Goal: Communication & Community: Answer question/provide support

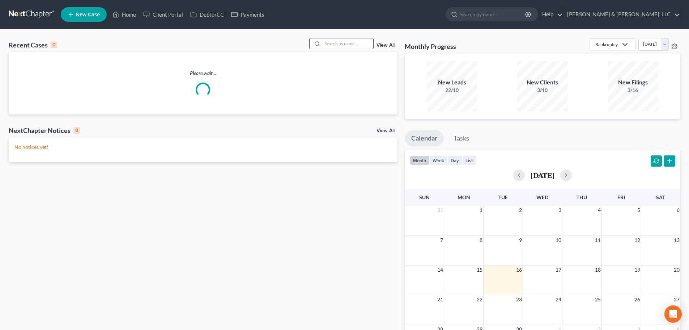
click at [338, 47] on input "search" at bounding box center [348, 43] width 51 height 10
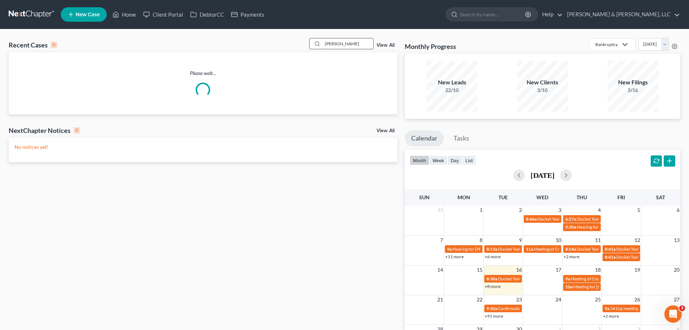
type input "[PERSON_NAME]"
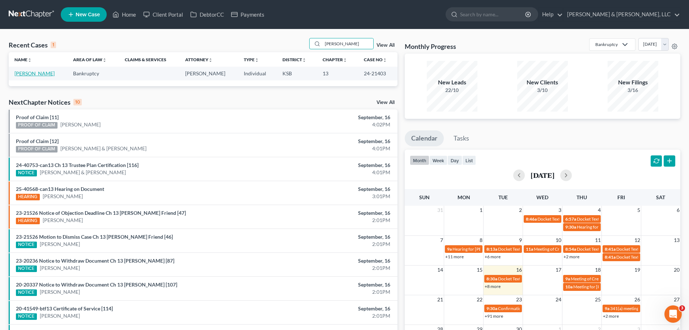
click at [34, 73] on link "[PERSON_NAME]" at bounding box center [34, 73] width 40 height 6
select select "4"
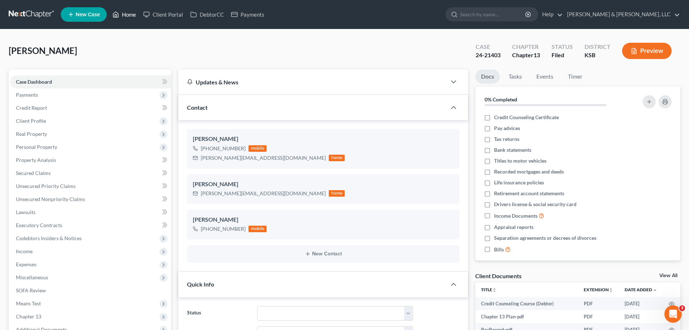
click at [132, 17] on link "Home" at bounding box center [124, 14] width 31 height 13
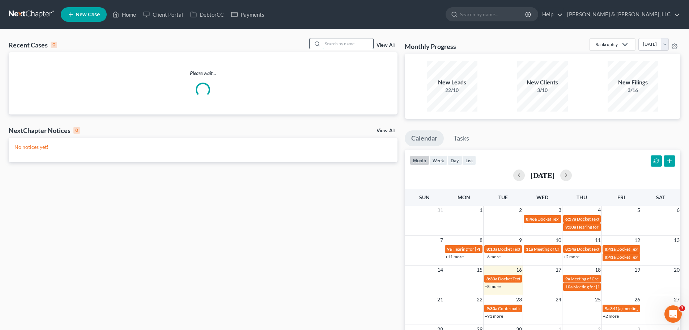
click at [351, 45] on input "search" at bounding box center [348, 43] width 51 height 10
type input "[PERSON_NAME]"
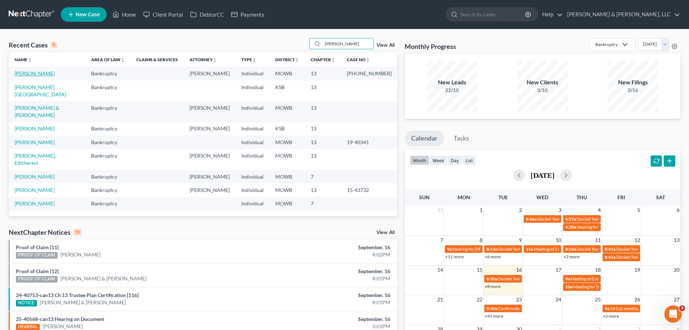
click at [41, 75] on link "[PERSON_NAME]" at bounding box center [34, 73] width 40 height 6
select select "2"
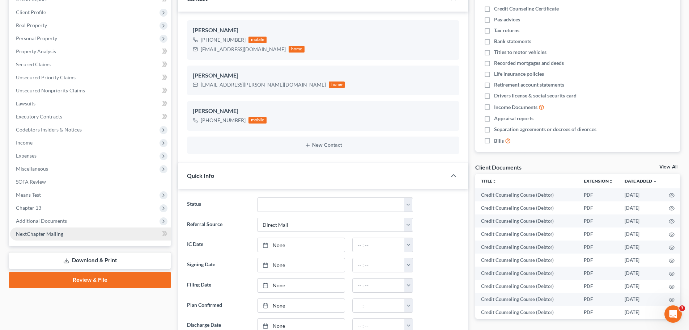
scroll to position [267, 0]
click at [59, 222] on span "Additional Documents" at bounding box center [41, 220] width 51 height 6
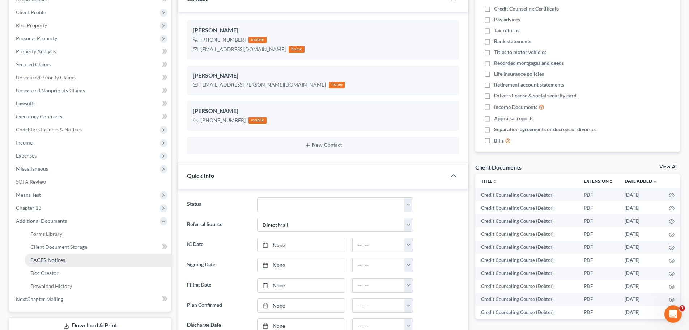
scroll to position [356, 0]
click at [55, 254] on link "PACER Notices" at bounding box center [98, 259] width 147 height 13
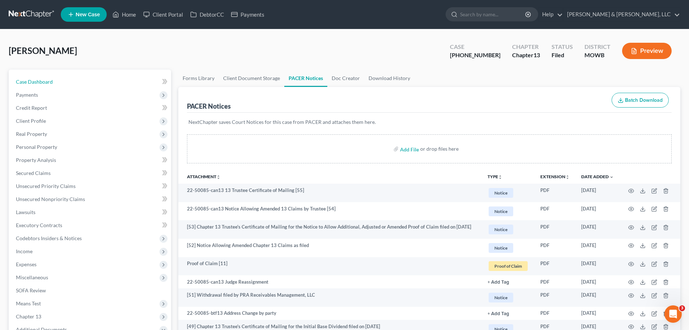
drag, startPoint x: 68, startPoint y: 83, endPoint x: 457, endPoint y: 2, distance: 396.5
click at [68, 83] on link "Case Dashboard" at bounding box center [90, 81] width 161 height 13
select select "2"
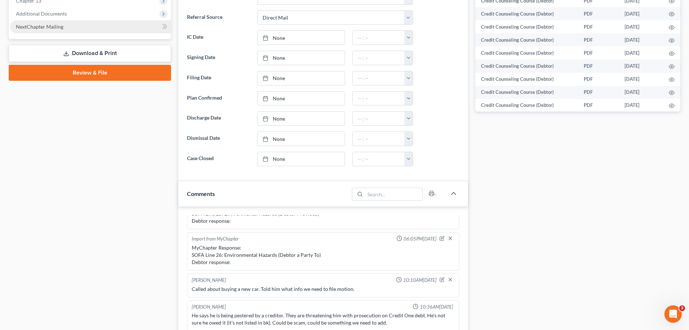
scroll to position [217, 0]
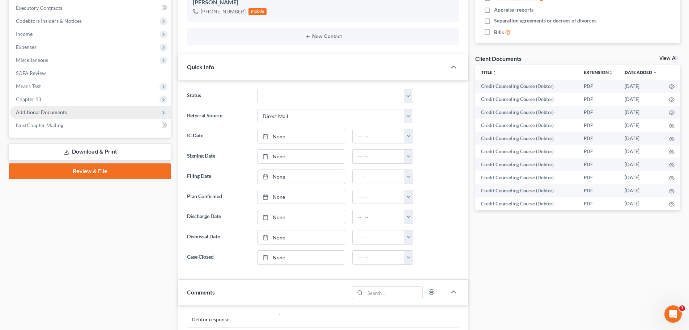
click at [57, 116] on span "Additional Documents" at bounding box center [90, 112] width 161 height 13
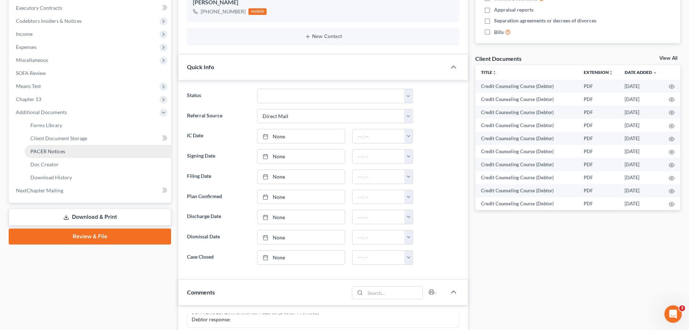
click at [59, 150] on span "PACER Notices" at bounding box center [47, 151] width 35 height 6
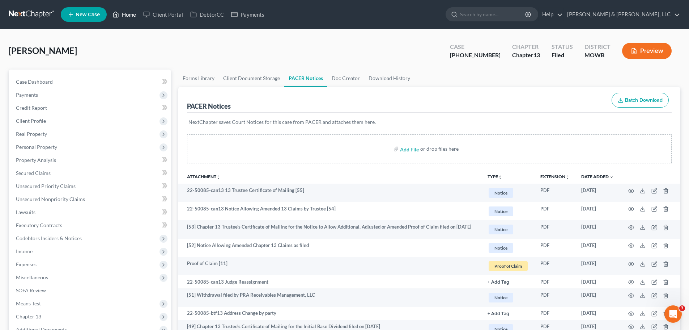
click at [120, 17] on link "Home" at bounding box center [124, 14] width 31 height 13
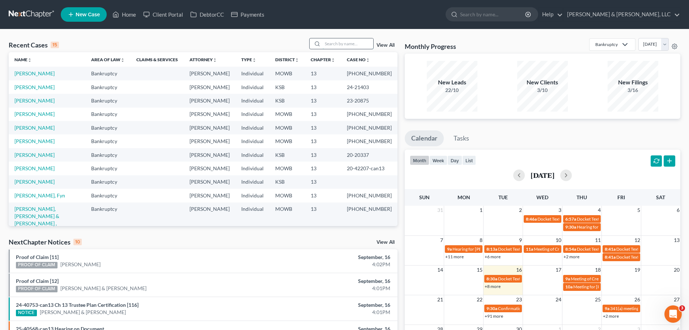
click at [343, 42] on input "search" at bounding box center [348, 43] width 51 height 10
type input "parry"
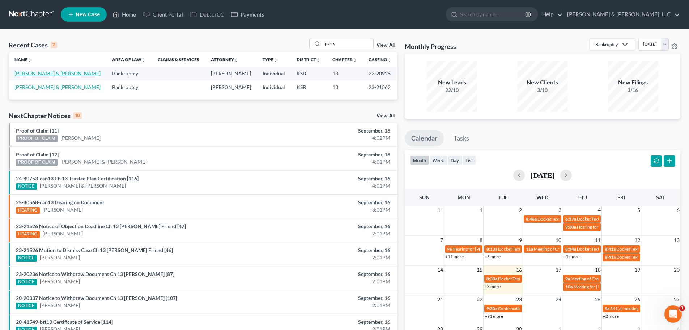
click at [69, 73] on link "[PERSON_NAME] & [PERSON_NAME]" at bounding box center [57, 73] width 86 height 6
select select "4"
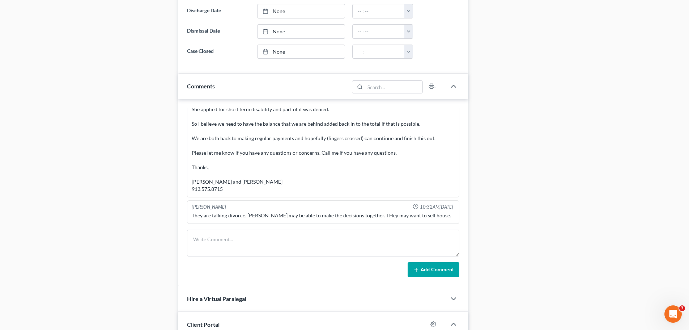
scroll to position [506, 0]
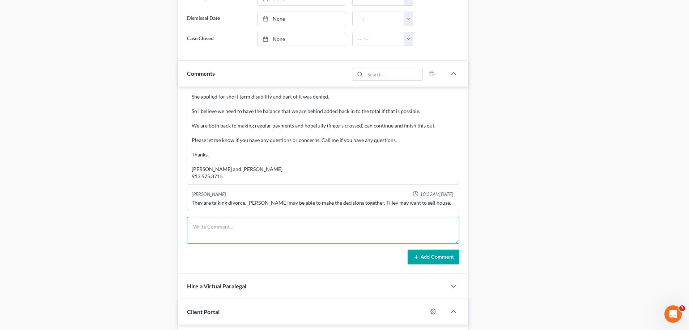
click at [266, 219] on textarea at bounding box center [323, 230] width 272 height 27
paste textarea "Hello [PERSON_NAME] and [PERSON_NAME], Question for you around court payments. …"
type textarea "Hello [PERSON_NAME] and [PERSON_NAME], Question for you around court payments. …"
click at [432, 262] on button "Add Comment" at bounding box center [434, 256] width 52 height 15
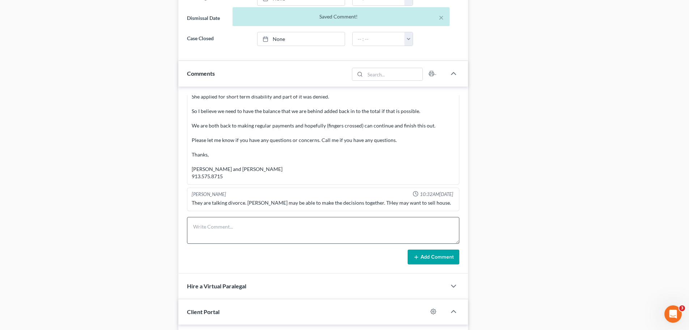
scroll to position [562, 0]
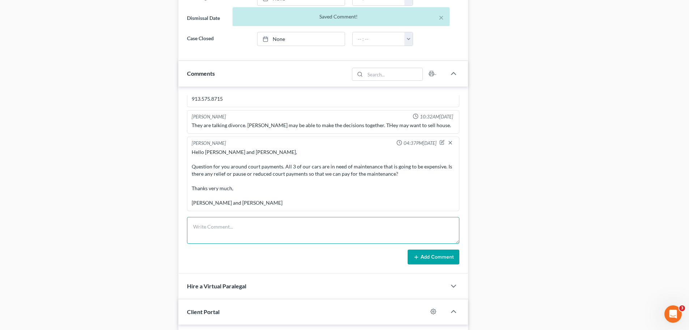
click at [232, 228] on textarea at bounding box center [323, 230] width 272 height 27
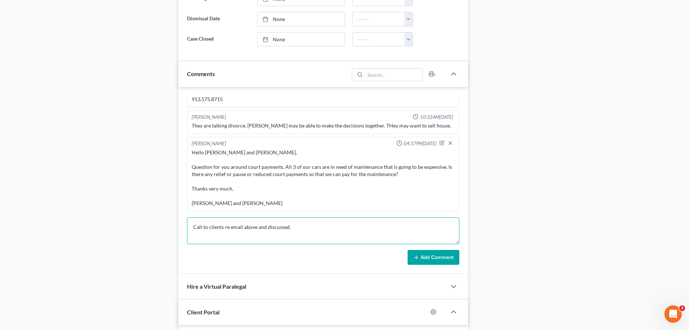
scroll to position [506, 0]
type textarea "Call to clients re email above and discussed."
click at [448, 258] on button "Add Comment" at bounding box center [434, 256] width 52 height 15
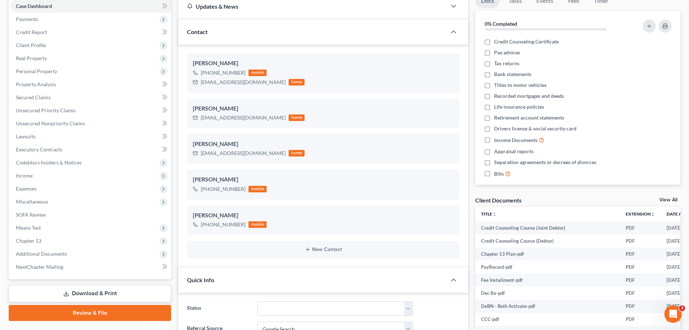
scroll to position [0, 0]
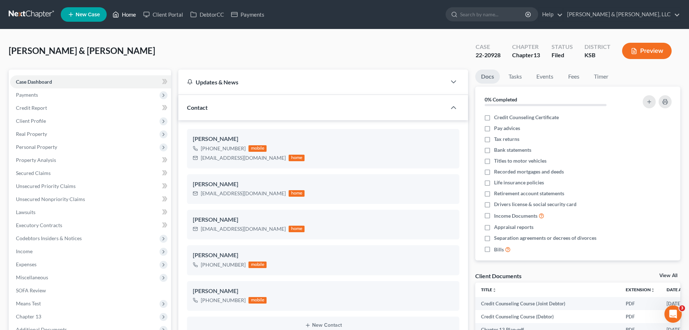
click at [131, 15] on link "Home" at bounding box center [124, 14] width 31 height 13
